Goal: Task Accomplishment & Management: Use online tool/utility

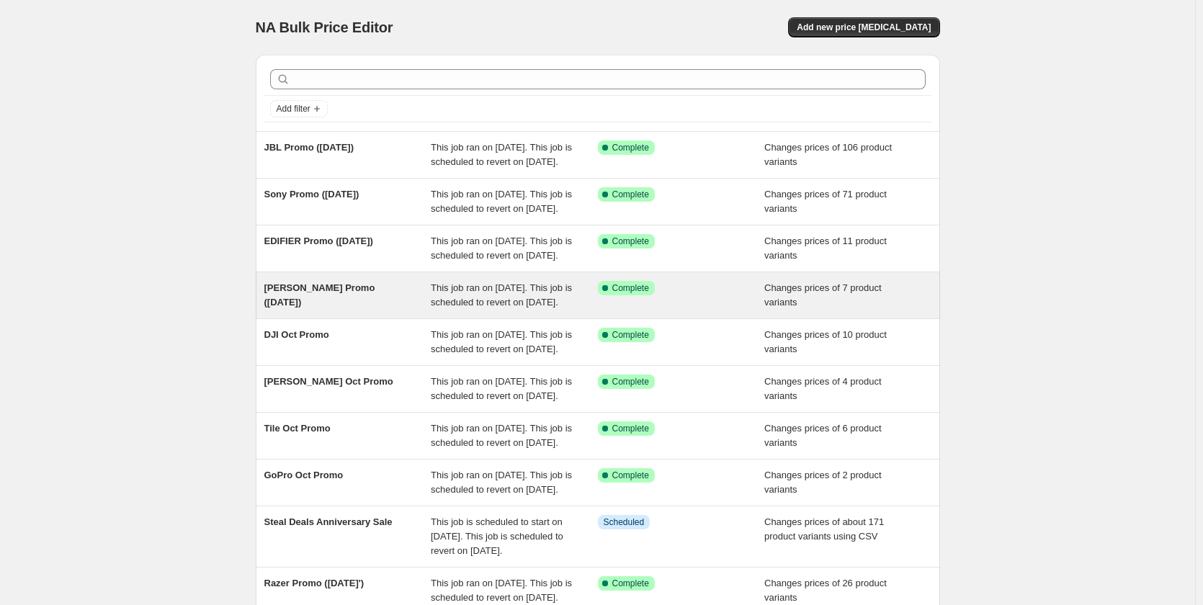
click at [278, 308] on span "[PERSON_NAME] Promo ([DATE])" at bounding box center [319, 294] width 111 height 25
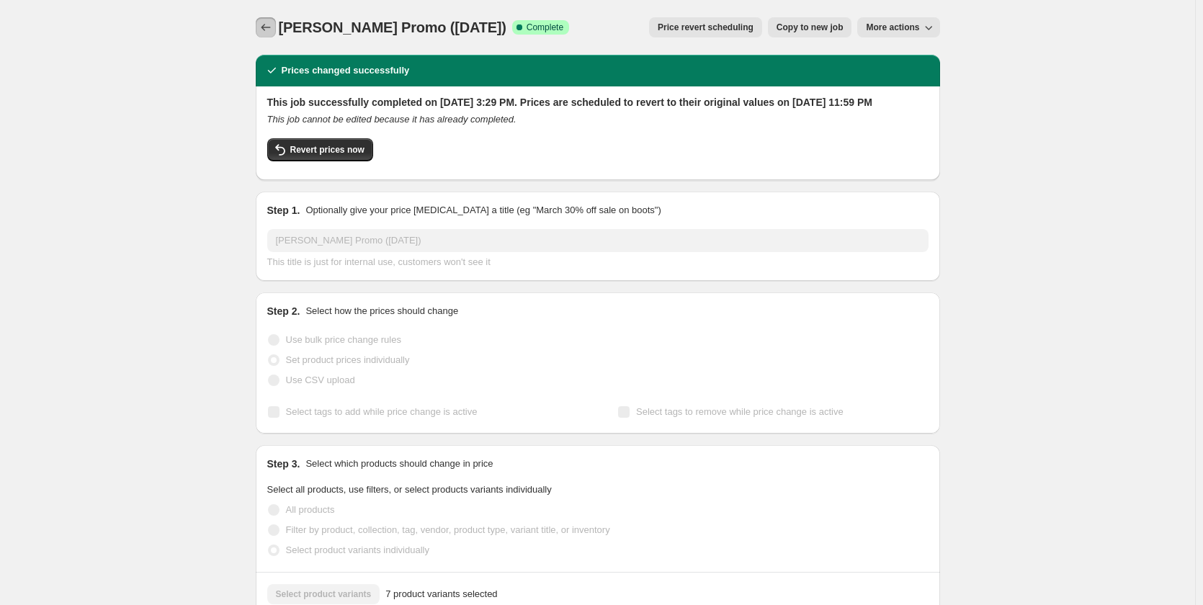
click at [268, 23] on icon "Price change jobs" at bounding box center [266, 27] width 14 height 14
